Goal: Task Accomplishment & Management: Use online tool/utility

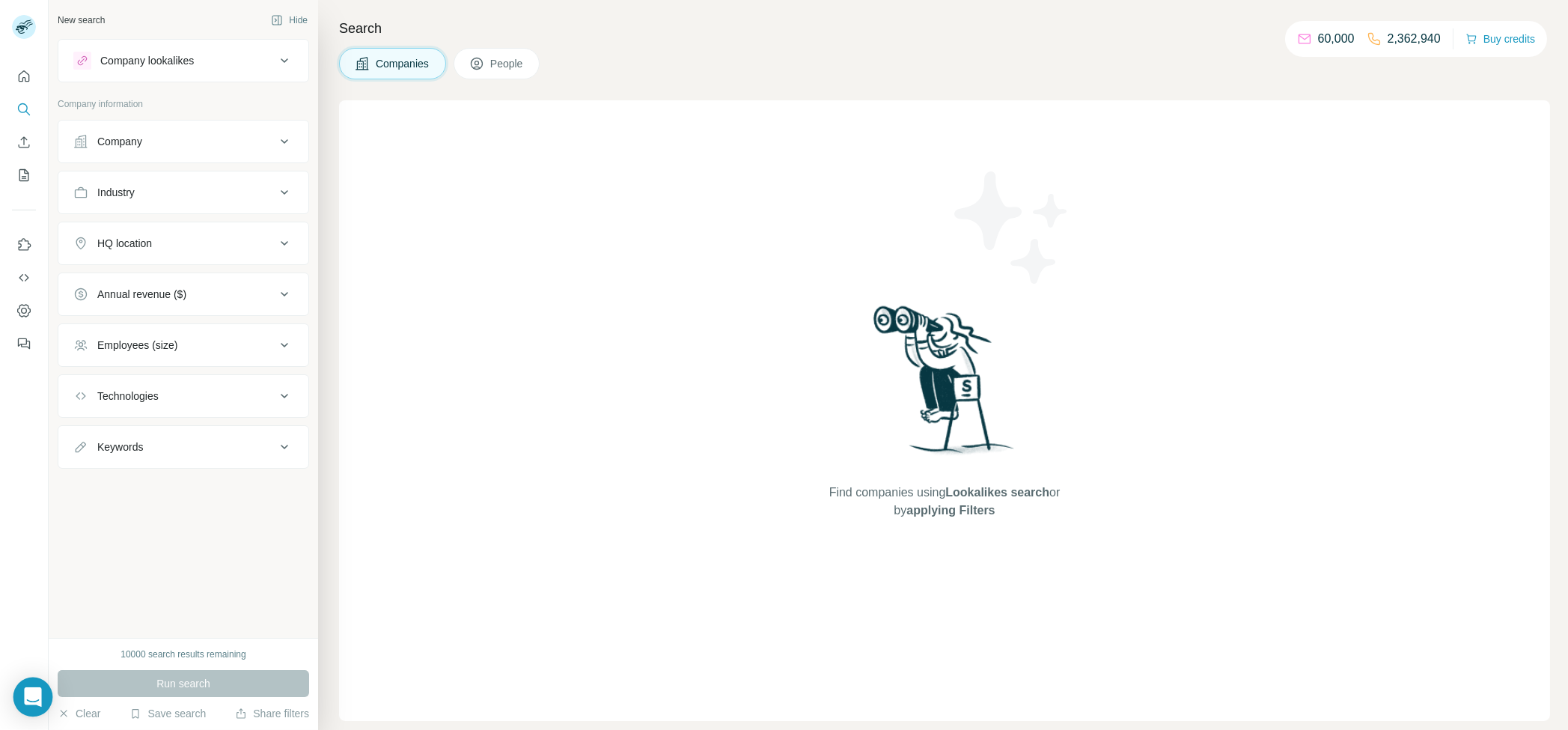
click at [24, 701] on icon "Open Intercom Messenger" at bounding box center [33, 697] width 19 height 19
click at [24, 701] on div "Open Intercom Messenger" at bounding box center [33, 697] width 40 height 40
